Goal: Register for event/course

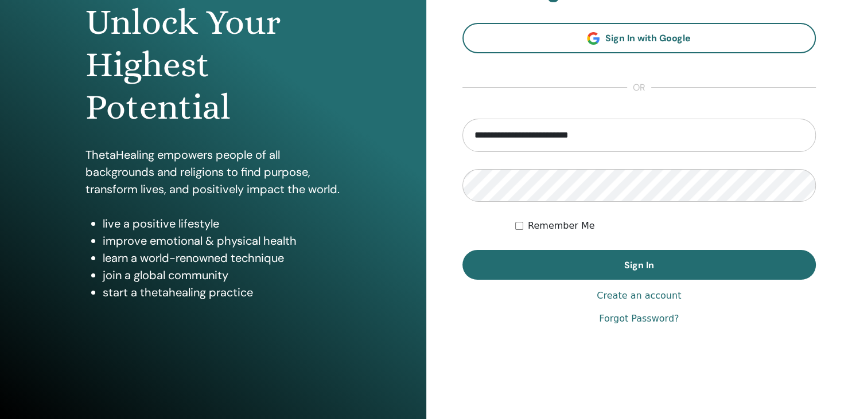
scroll to position [131, 0]
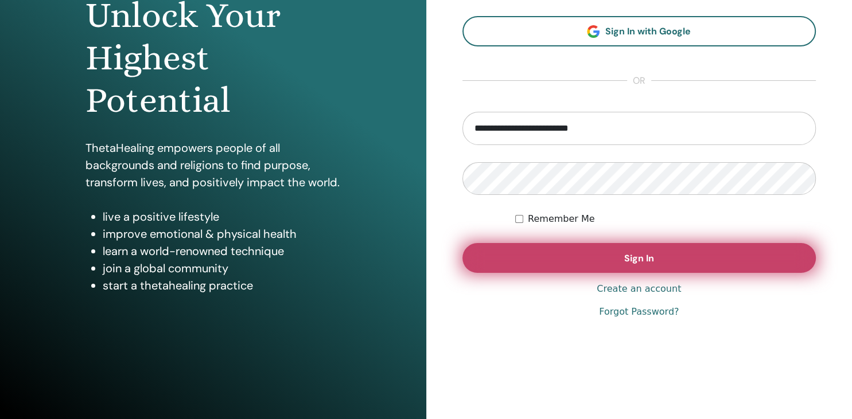
type input "**********"
click at [622, 261] on button "Sign In" at bounding box center [639, 258] width 354 height 30
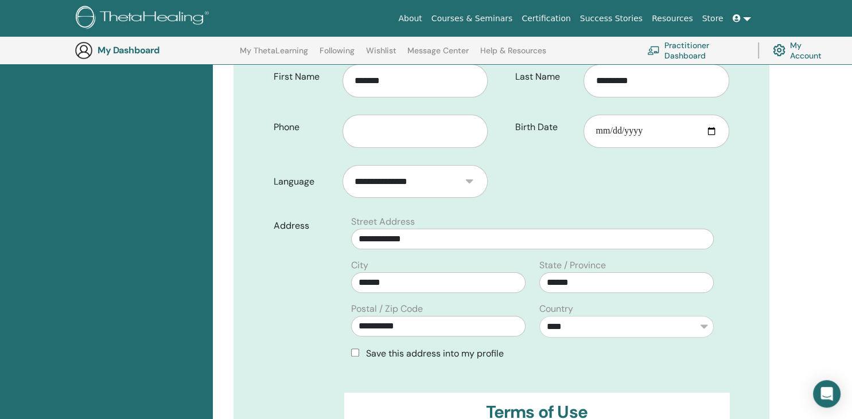
scroll to position [270, 0]
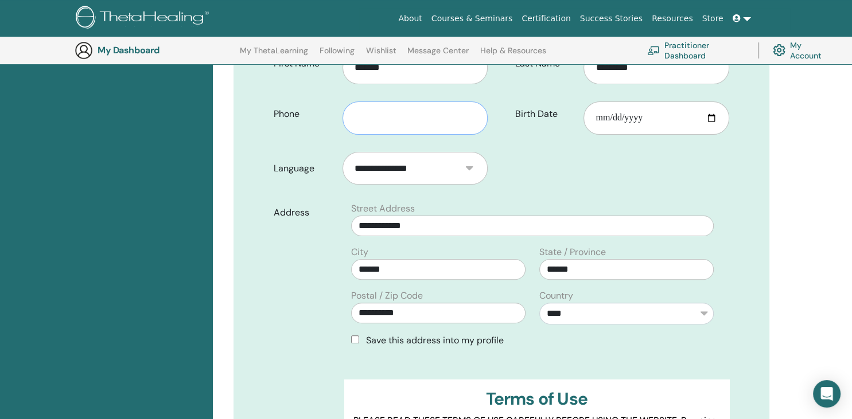
click at [425, 104] on input "text" at bounding box center [415, 117] width 146 height 33
type input "**********"
click at [706, 101] on input "Birth Date" at bounding box center [656, 117] width 146 height 33
click at [752, 309] on div "**********" at bounding box center [501, 271] width 536 height 752
click at [604, 102] on input "Birth Date" at bounding box center [656, 117] width 146 height 33
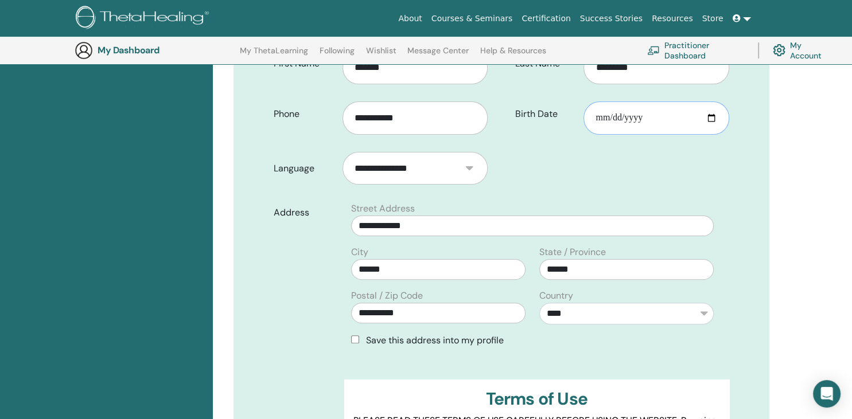
type input "**********"
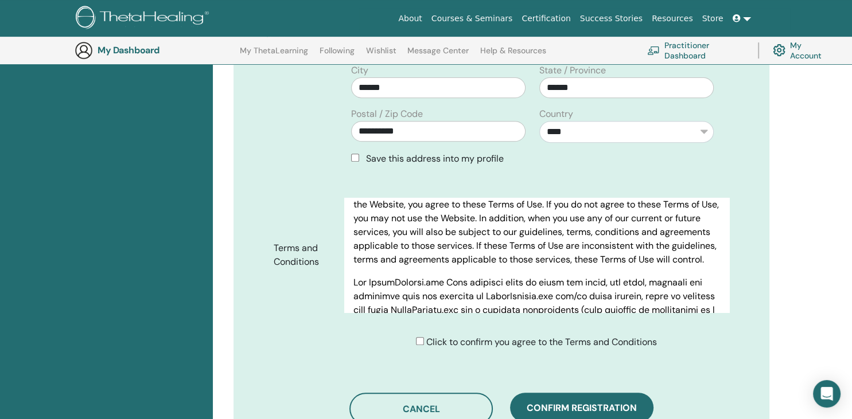
scroll to position [214, 0]
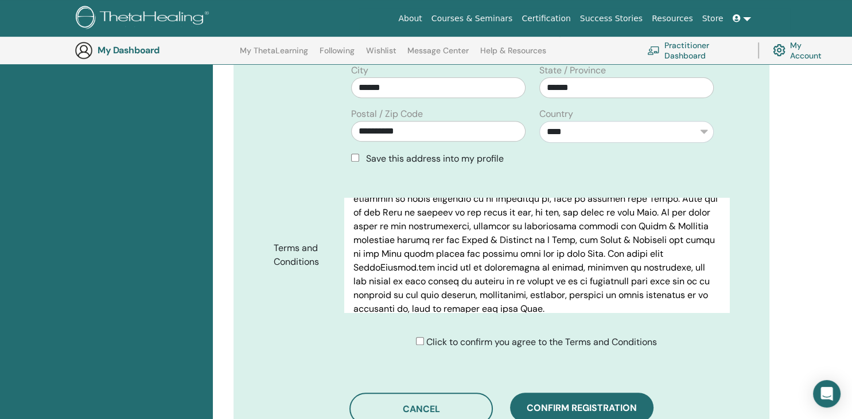
click at [421, 335] on div "Click to confirm you agree to the Terms and Conditions" at bounding box center [501, 346] width 473 height 23
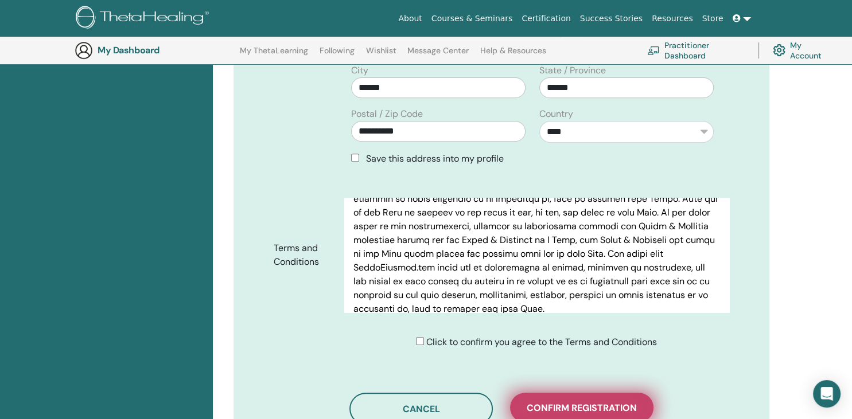
click at [565, 402] on span "Confirm registration" at bounding box center [581, 408] width 110 height 12
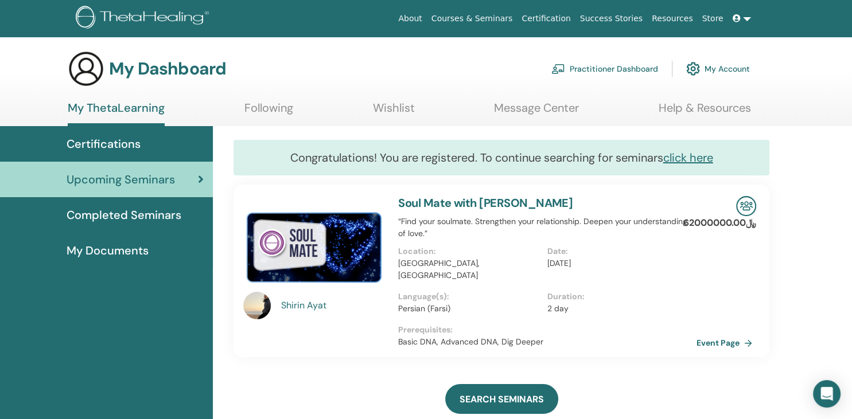
click at [156, 72] on h3 "My Dashboard" at bounding box center [167, 68] width 117 height 21
click at [83, 65] on img at bounding box center [86, 68] width 37 height 37
click at [138, 16] on img at bounding box center [144, 19] width 137 height 26
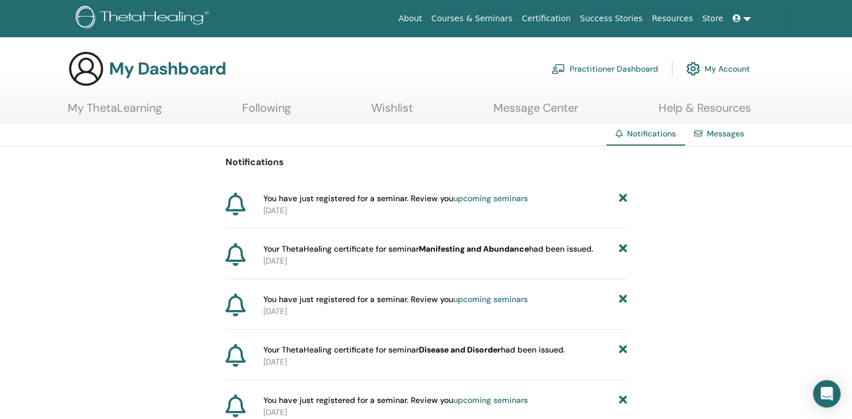
click at [745, 24] on link at bounding box center [742, 18] width 28 height 21
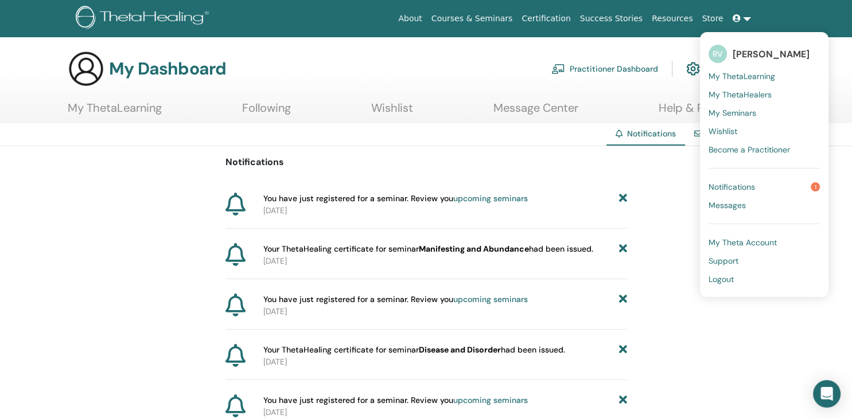
click at [753, 185] on span "Notifications" at bounding box center [731, 187] width 46 height 10
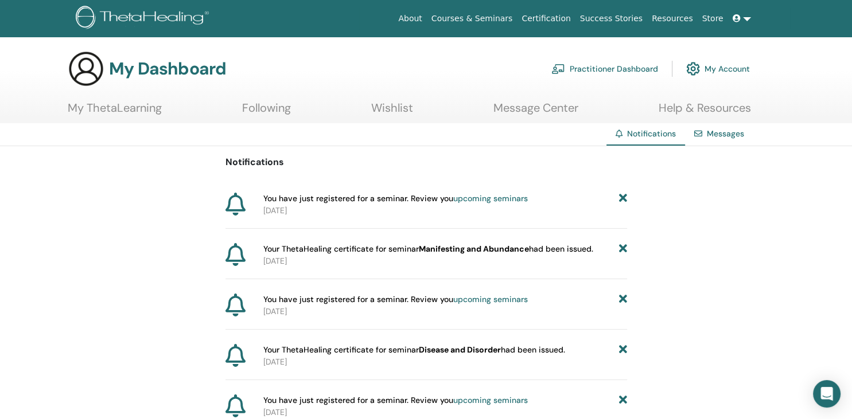
click at [537, 112] on link "Message Center" at bounding box center [535, 112] width 85 height 22
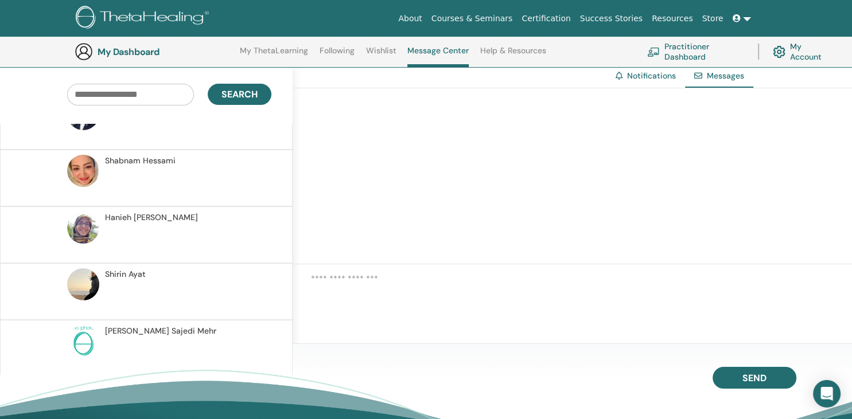
scroll to position [91, 0]
click at [128, 327] on span "[PERSON_NAME] Mehr" at bounding box center [160, 332] width 111 height 12
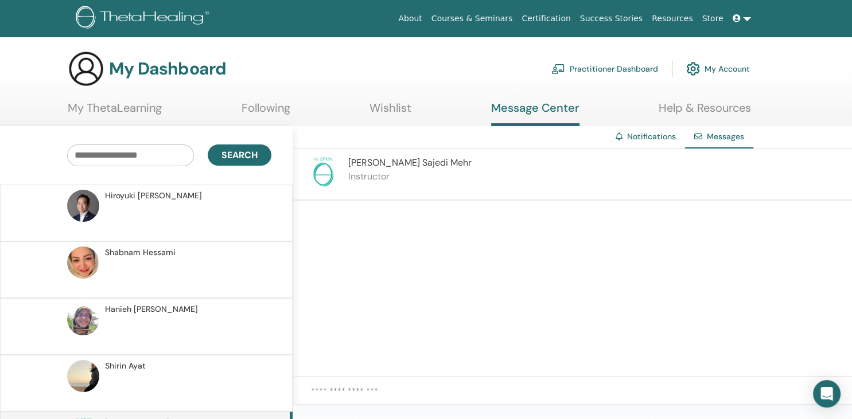
drag, startPoint x: 373, startPoint y: 97, endPoint x: 378, endPoint y: 103, distance: 8.1
click at [373, 97] on section "My Dashboard Practitioner Dashboard My Account My ThetaLearning Following Wishl…" at bounding box center [426, 88] width 852 height 76
click at [381, 109] on link "Wishlist" at bounding box center [390, 112] width 42 height 22
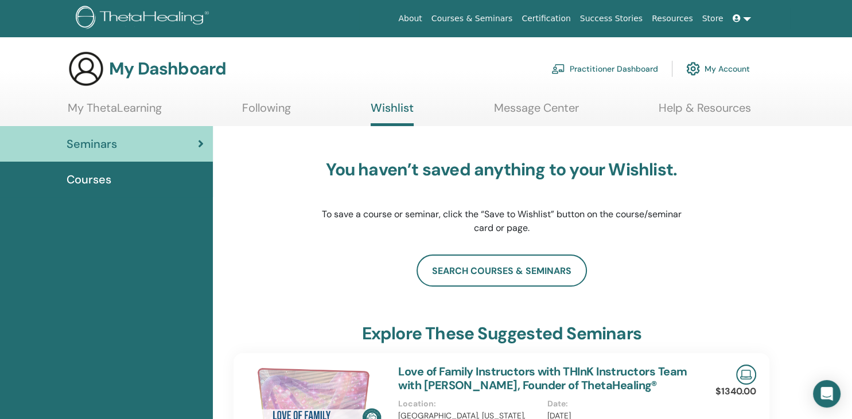
click at [270, 109] on link "Following" at bounding box center [266, 112] width 49 height 22
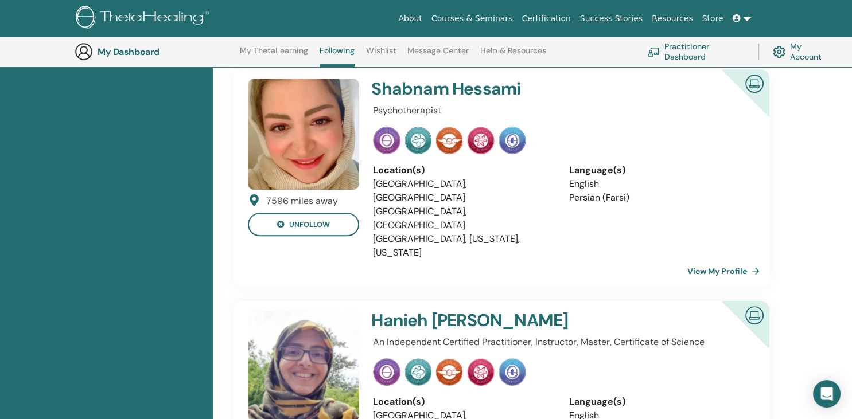
scroll to position [817, 0]
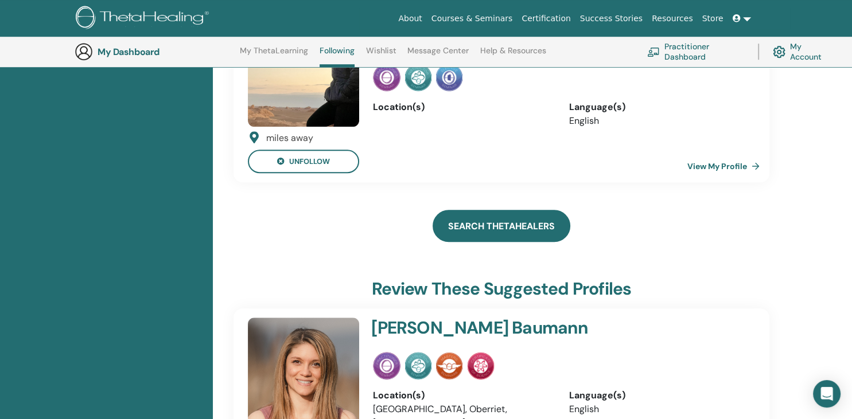
click at [512, 210] on link "Search ThetaHealers" at bounding box center [501, 226] width 138 height 32
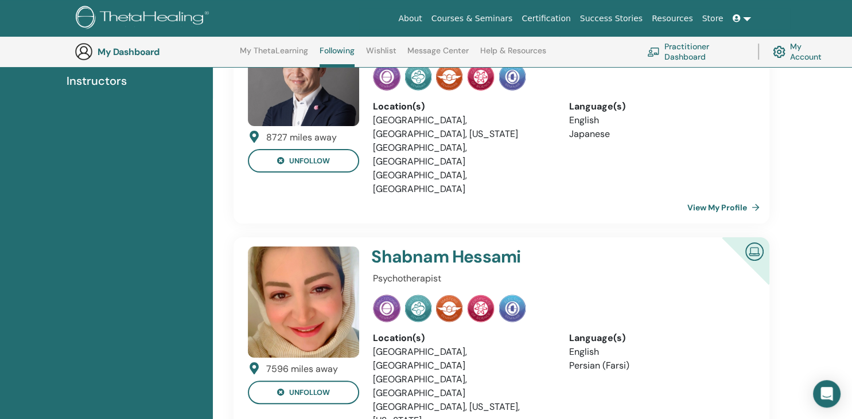
scroll to position [91, 0]
